Goal: Task Accomplishment & Management: Use online tool/utility

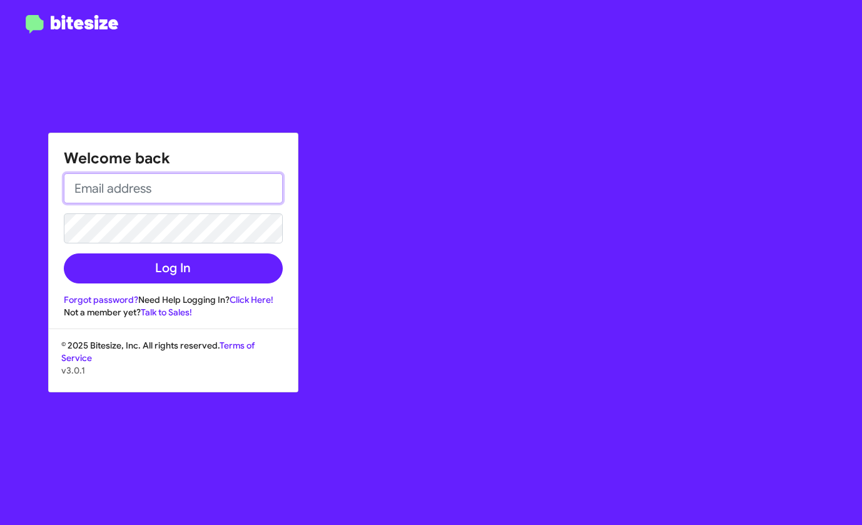
click at [120, 192] on input "email" at bounding box center [173, 188] width 219 height 30
type input "lydia.santiago@ferman.com"
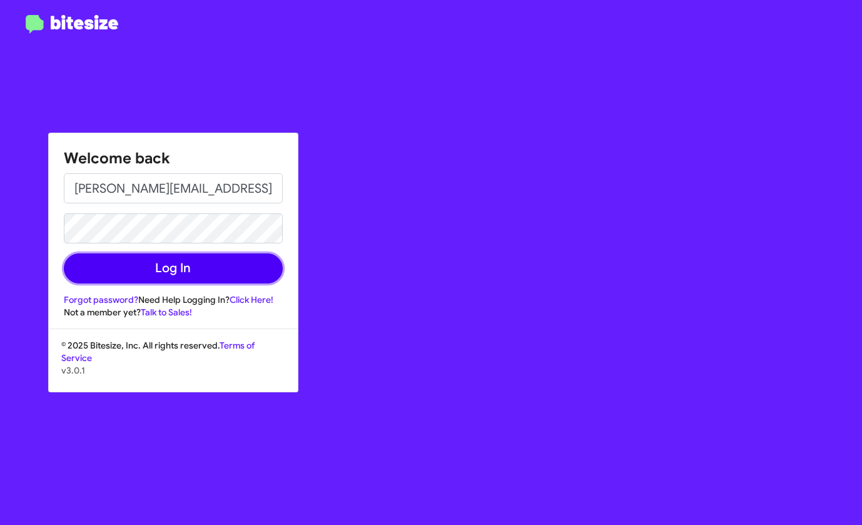
click at [142, 272] on button "Log In" at bounding box center [173, 268] width 219 height 30
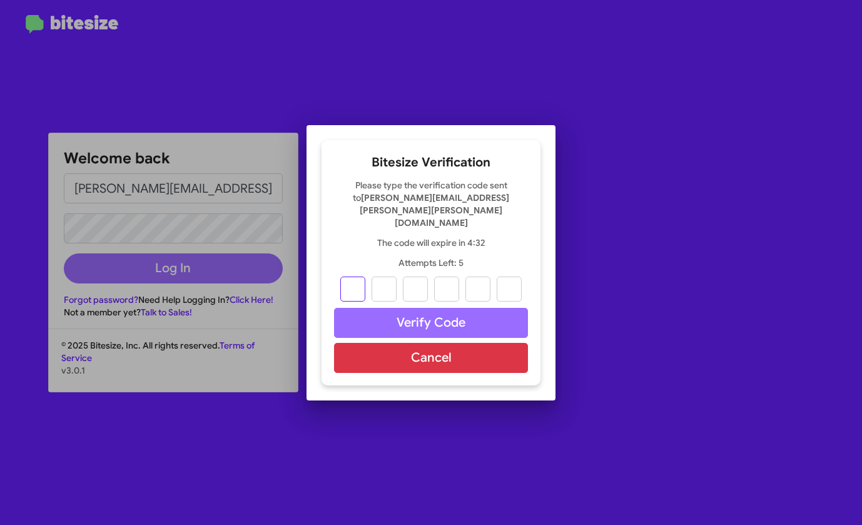
type input "6"
type input "0"
type input "5"
type input "9"
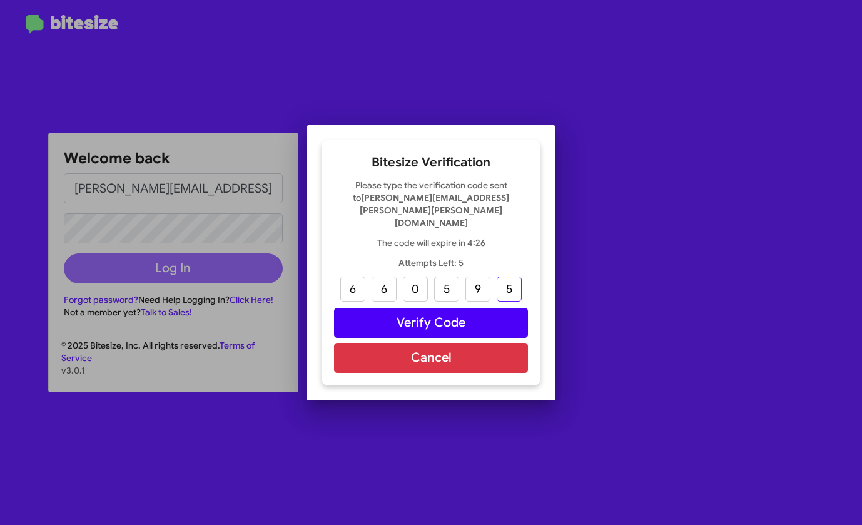
type input "5"
click at [437, 310] on button "Verify Code" at bounding box center [431, 323] width 194 height 30
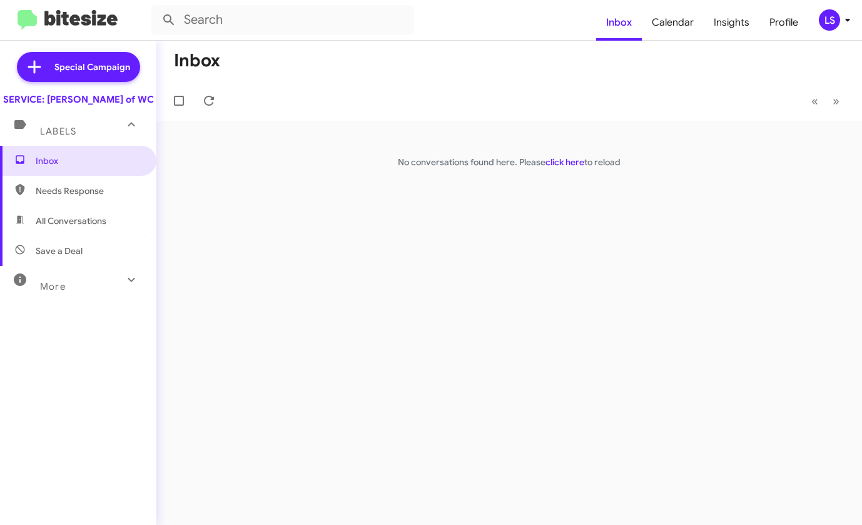
click at [724, 273] on div "Inbox « Previous » Next No conversations found here. Please click here to reload" at bounding box center [509, 283] width 706 height 484
